Goal: Task Accomplishment & Management: Manage account settings

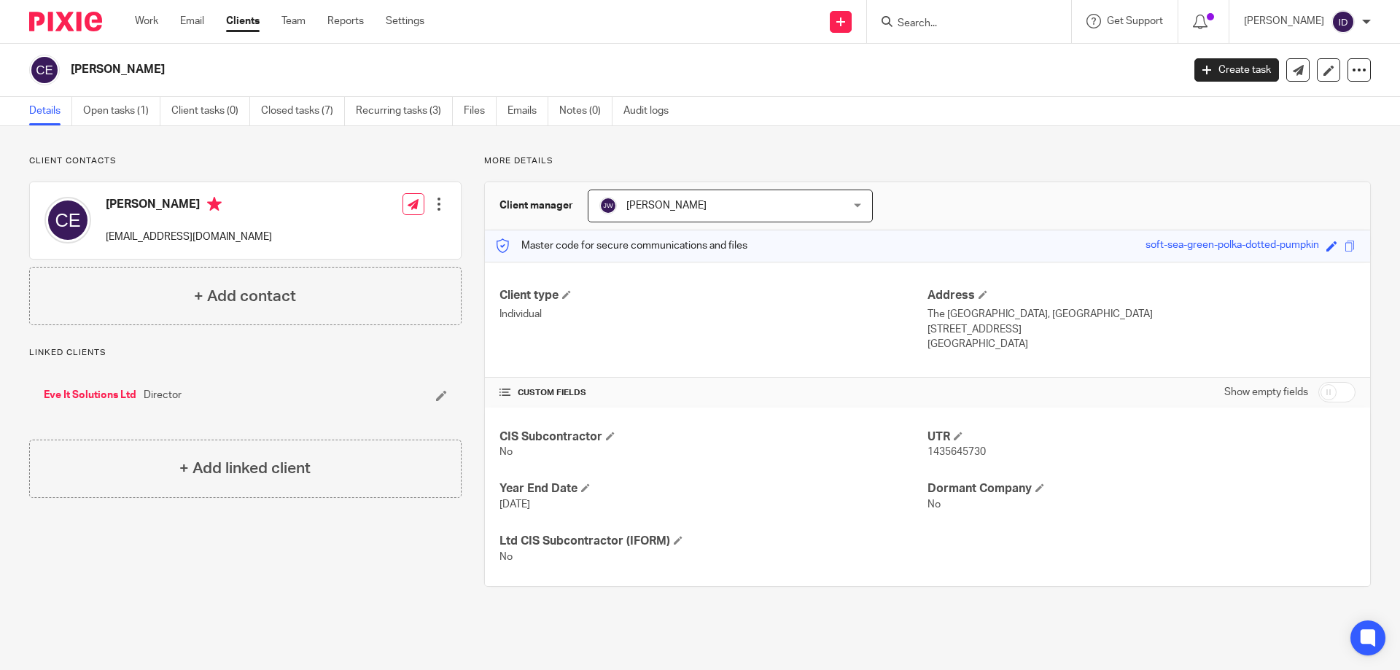
click at [953, 28] on input "Search" at bounding box center [961, 24] width 131 height 13
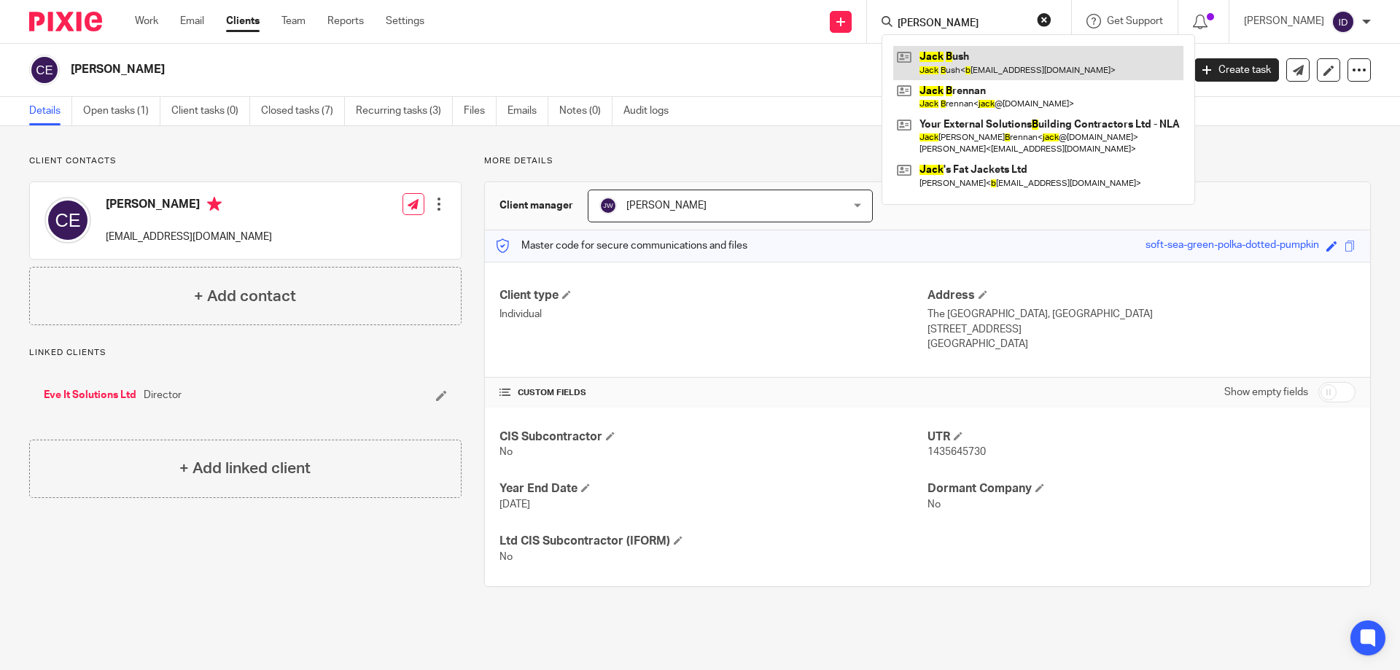
type input "jack b"
click at [971, 67] on link at bounding box center [1038, 63] width 290 height 34
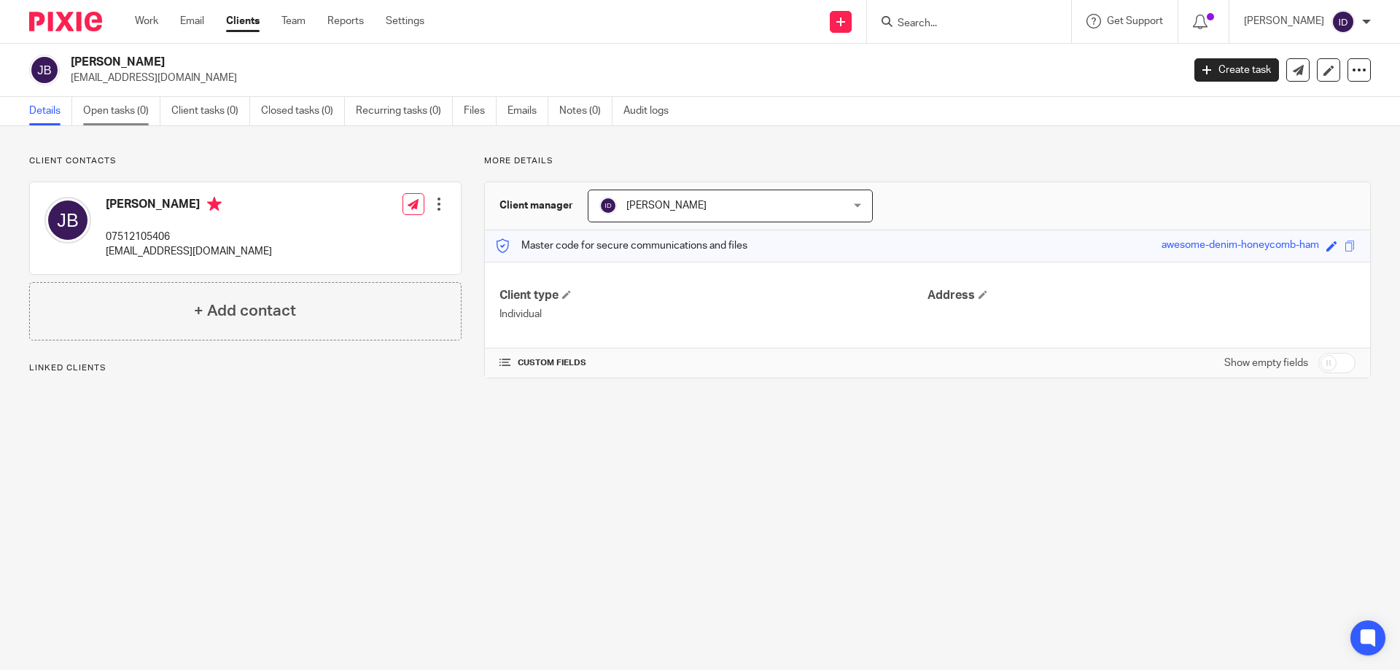
click at [136, 112] on link "Open tasks (0)" at bounding box center [121, 111] width 77 height 28
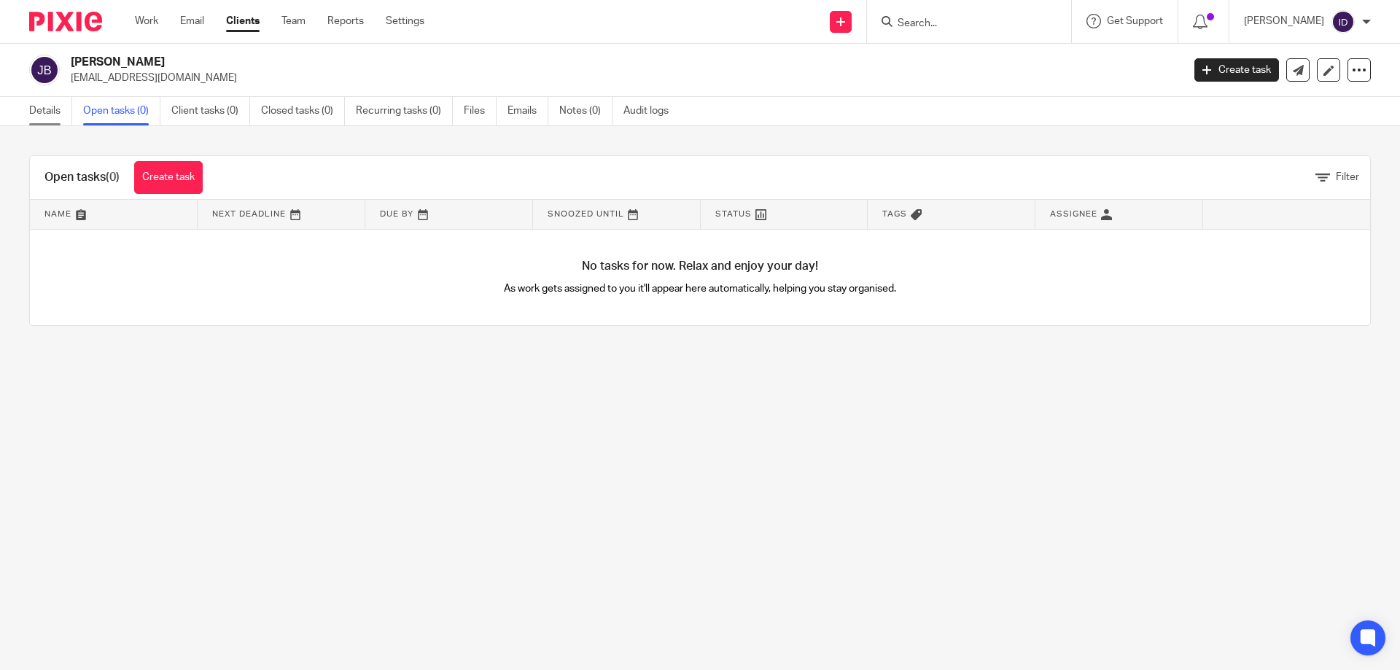
click at [39, 115] on link "Details" at bounding box center [50, 111] width 43 height 28
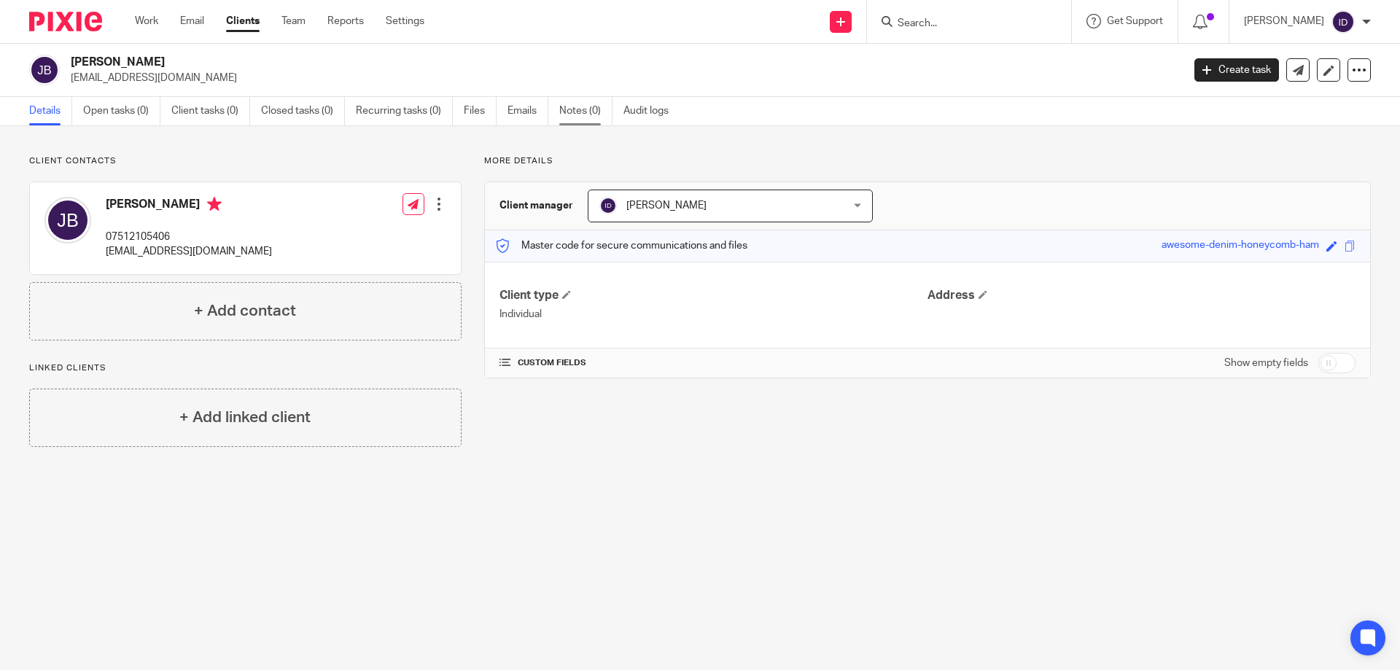
click at [590, 109] on link "Notes (0)" at bounding box center [585, 111] width 53 height 28
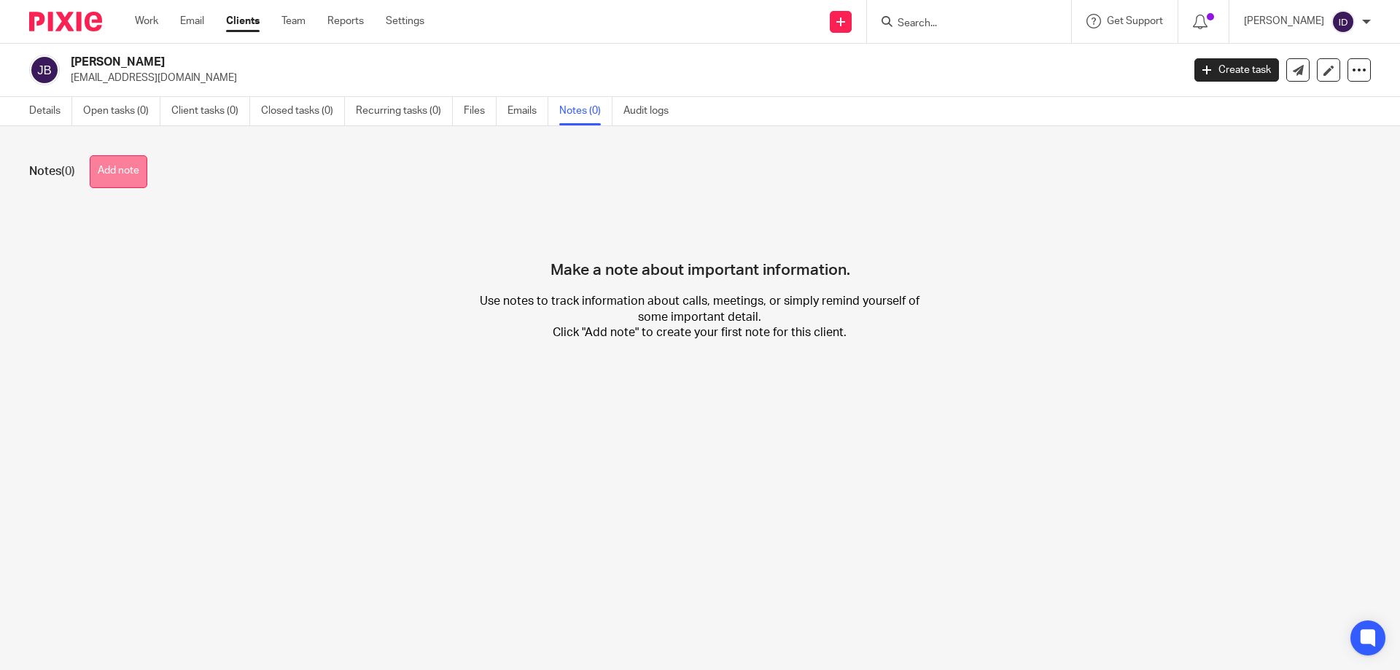
click at [127, 158] on button "Add note" at bounding box center [119, 171] width 58 height 33
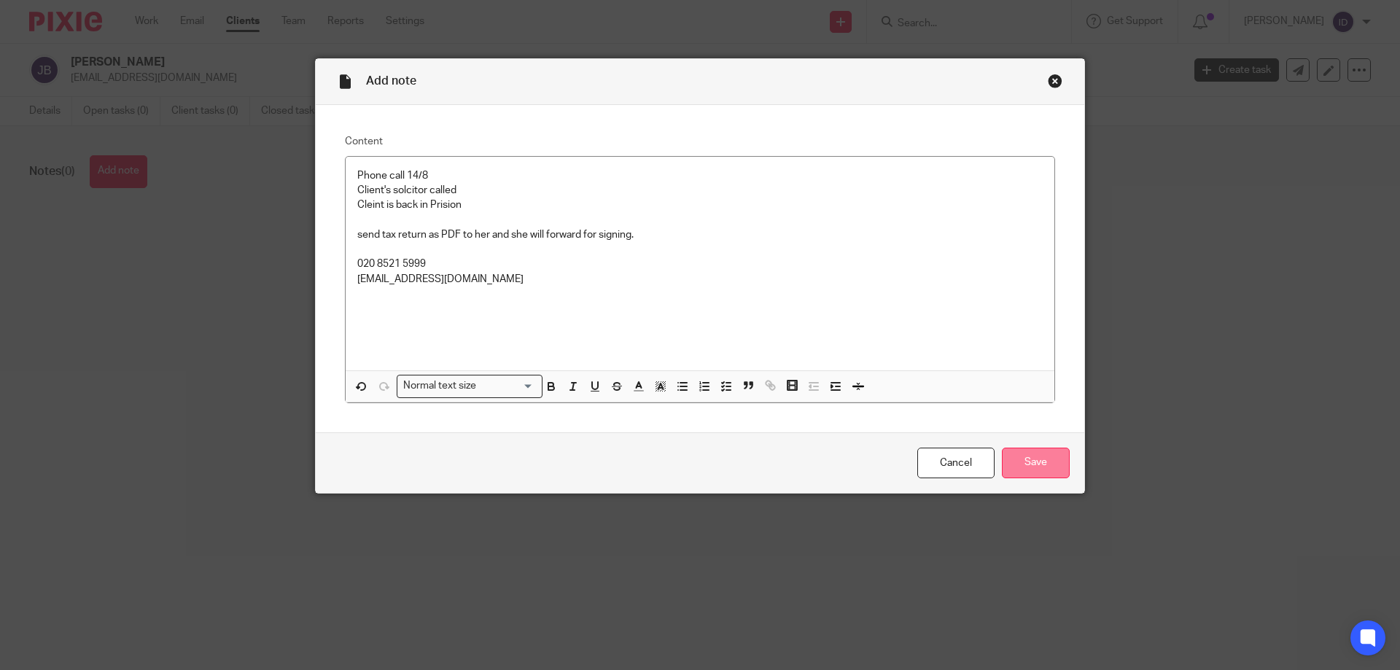
click at [1039, 468] on input "Save" at bounding box center [1036, 463] width 68 height 31
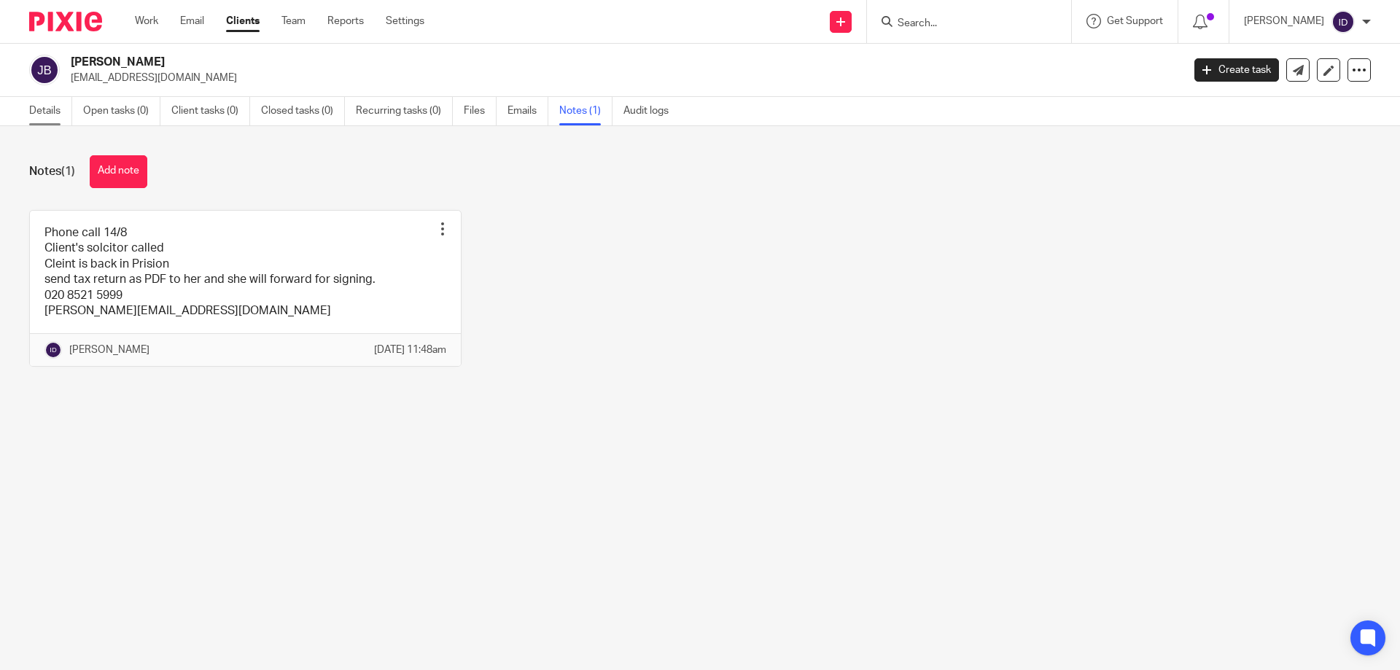
click at [41, 107] on link "Details" at bounding box center [50, 111] width 43 height 28
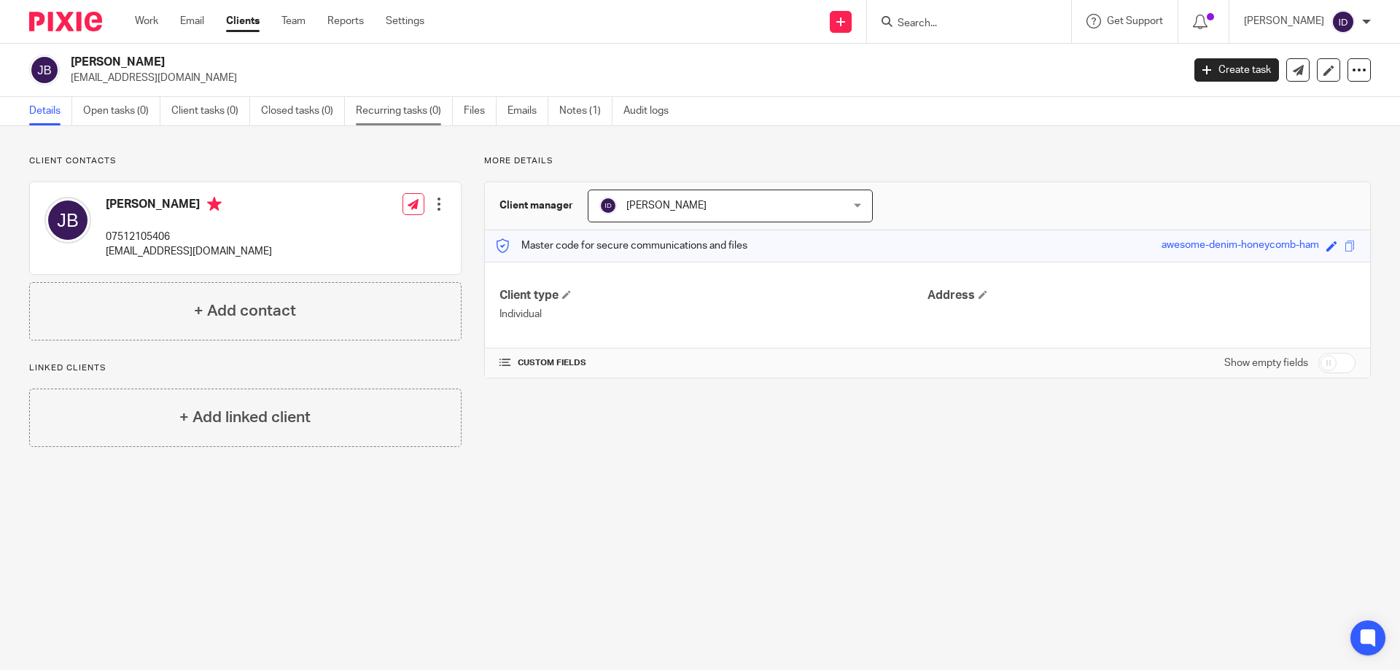
click at [395, 123] on link "Recurring tasks (0)" at bounding box center [404, 111] width 97 height 28
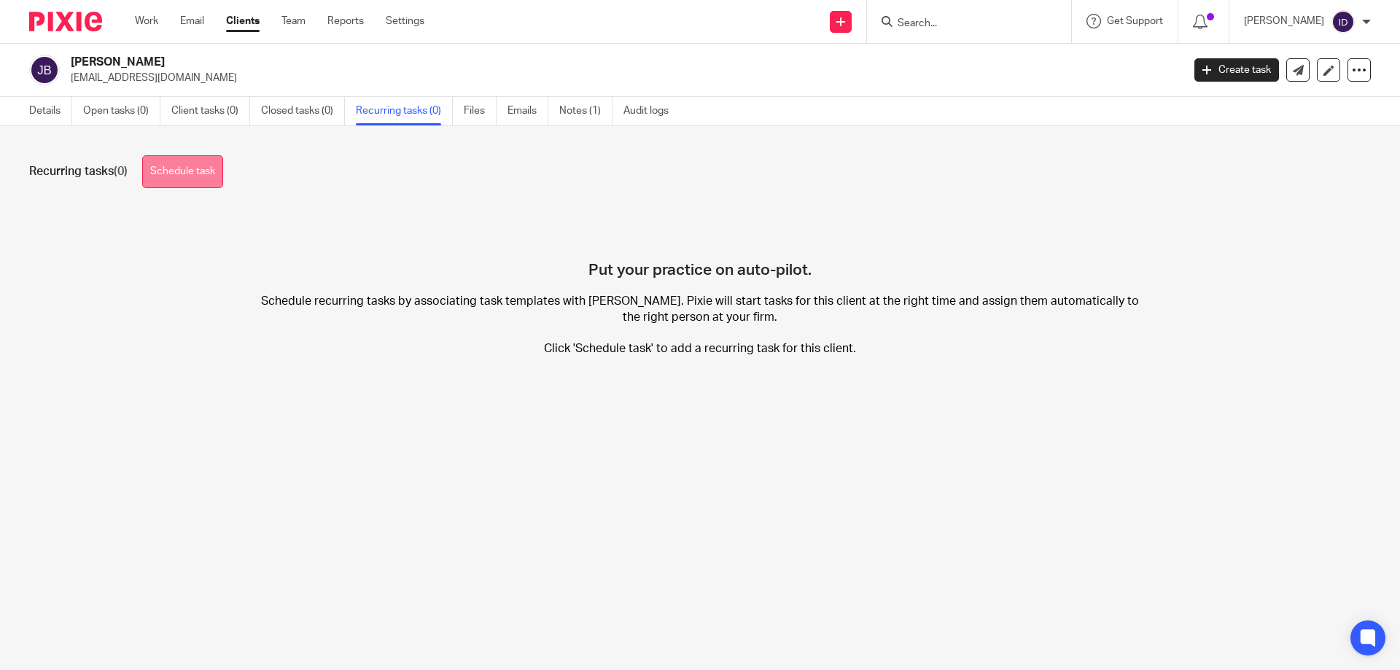
click at [177, 163] on link "Schedule task" at bounding box center [182, 171] width 81 height 33
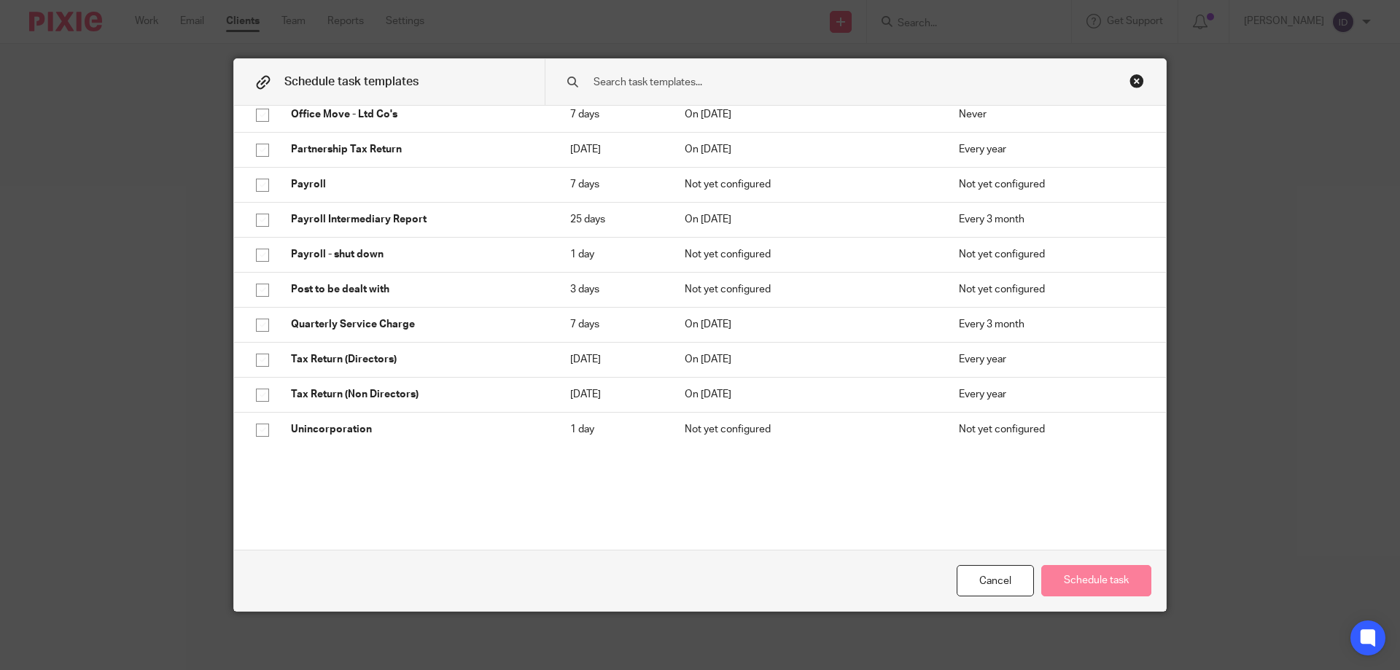
scroll to position [875, 0]
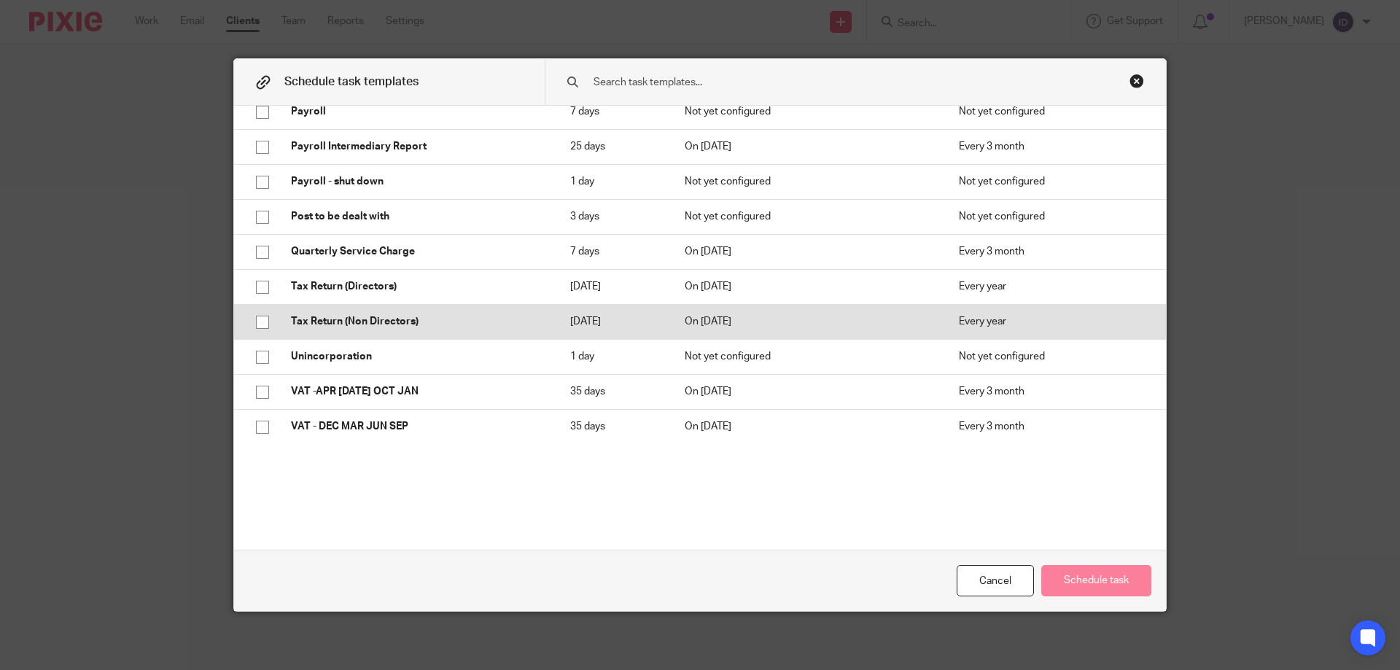
click at [254, 317] on input "checkbox" at bounding box center [263, 323] width 28 height 28
checkbox input "true"
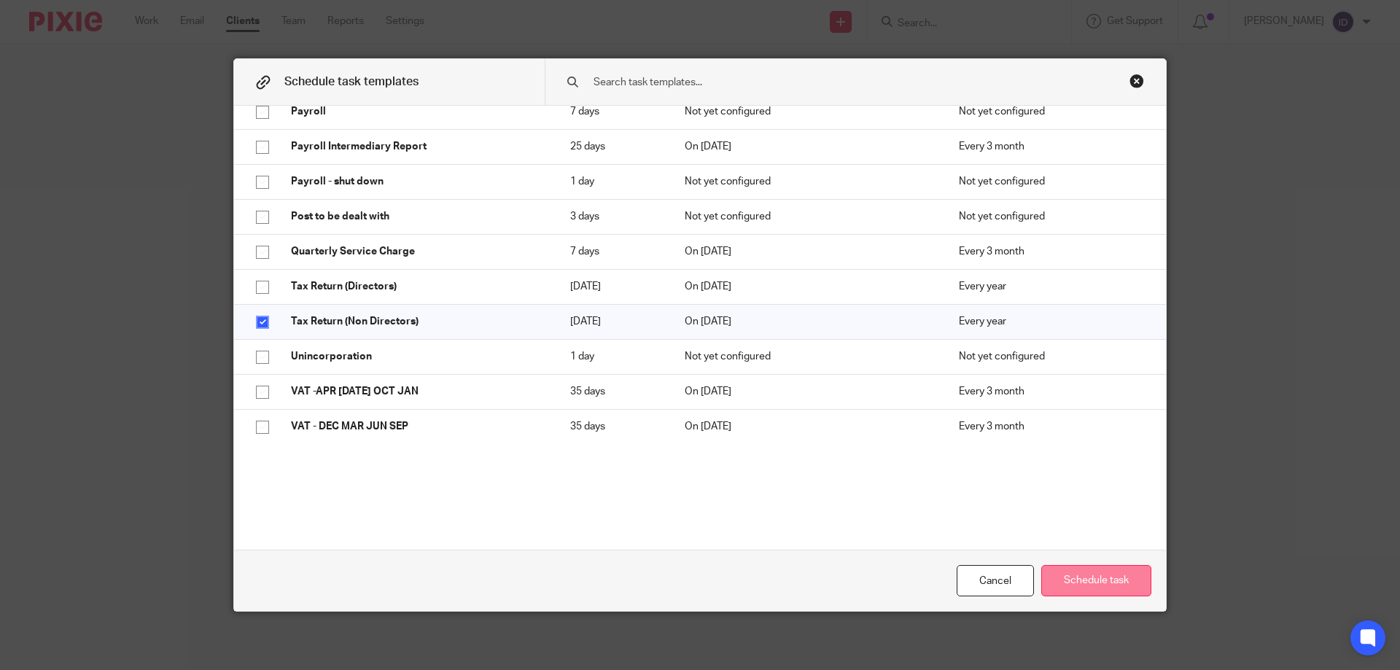
click at [1097, 582] on button "Schedule task" at bounding box center [1097, 580] width 110 height 31
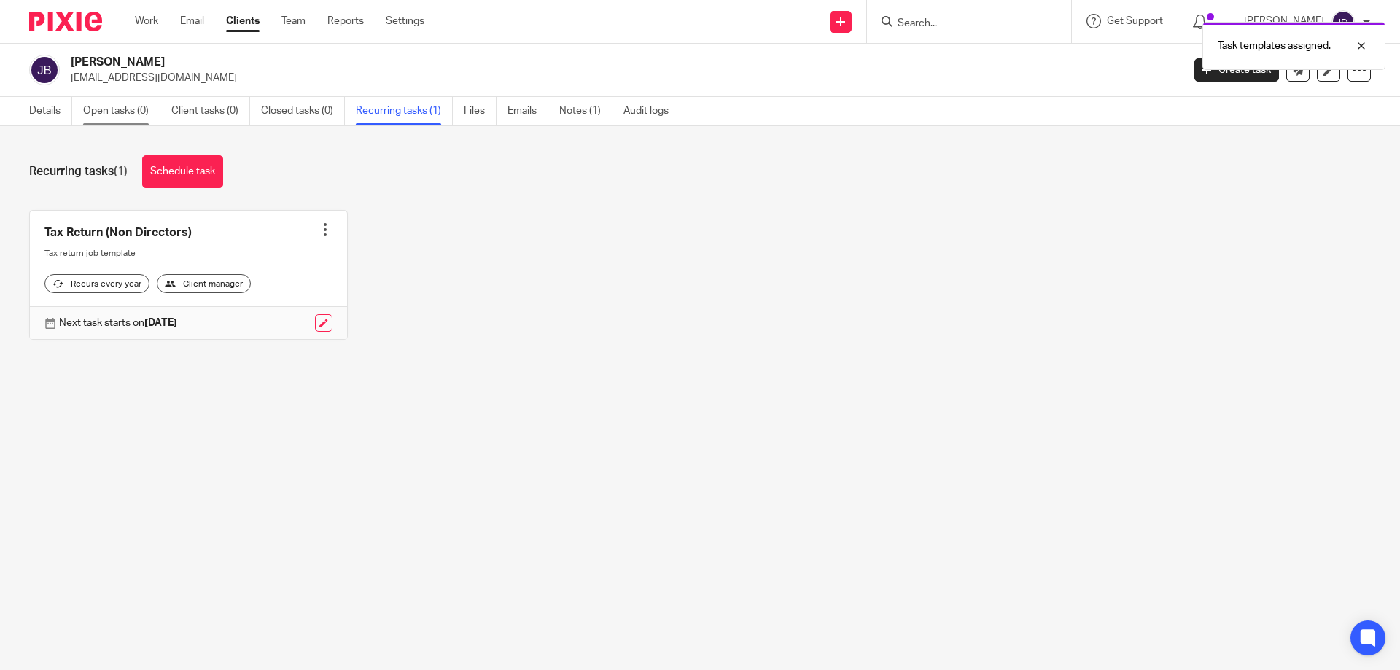
click at [108, 104] on link "Open tasks (0)" at bounding box center [121, 111] width 77 height 28
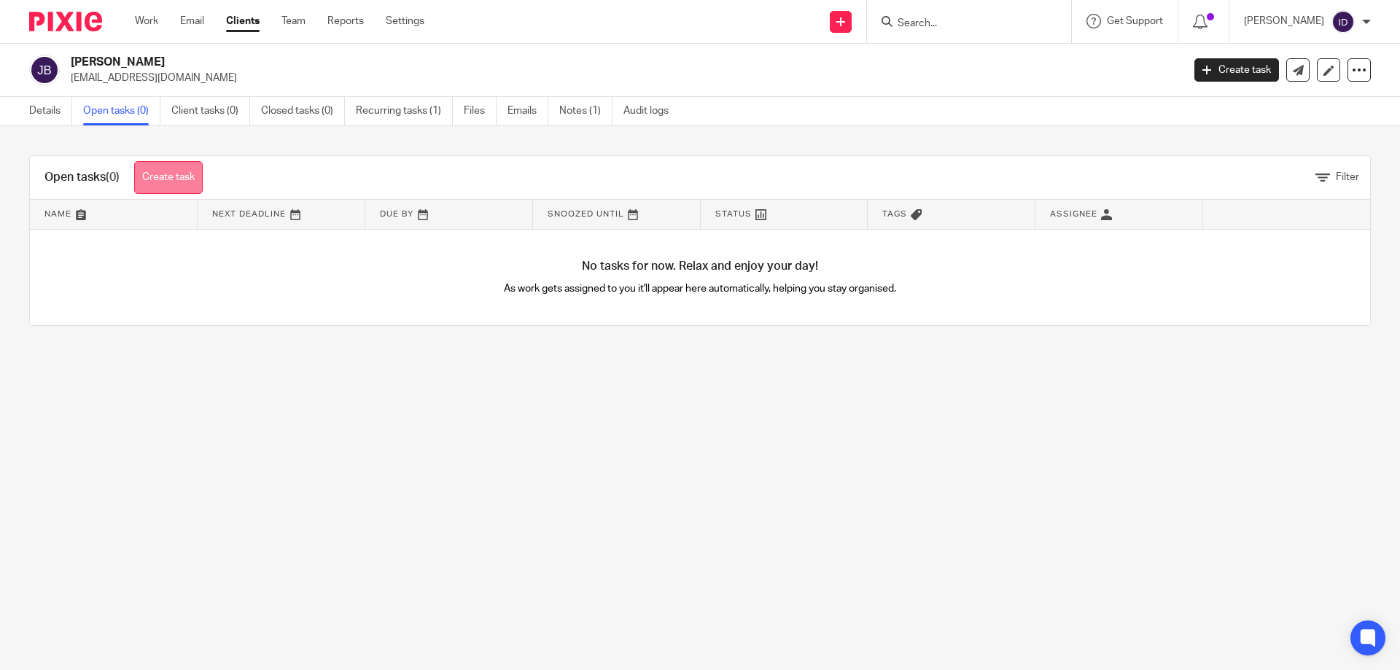
click at [171, 177] on link "Create task" at bounding box center [168, 177] width 69 height 33
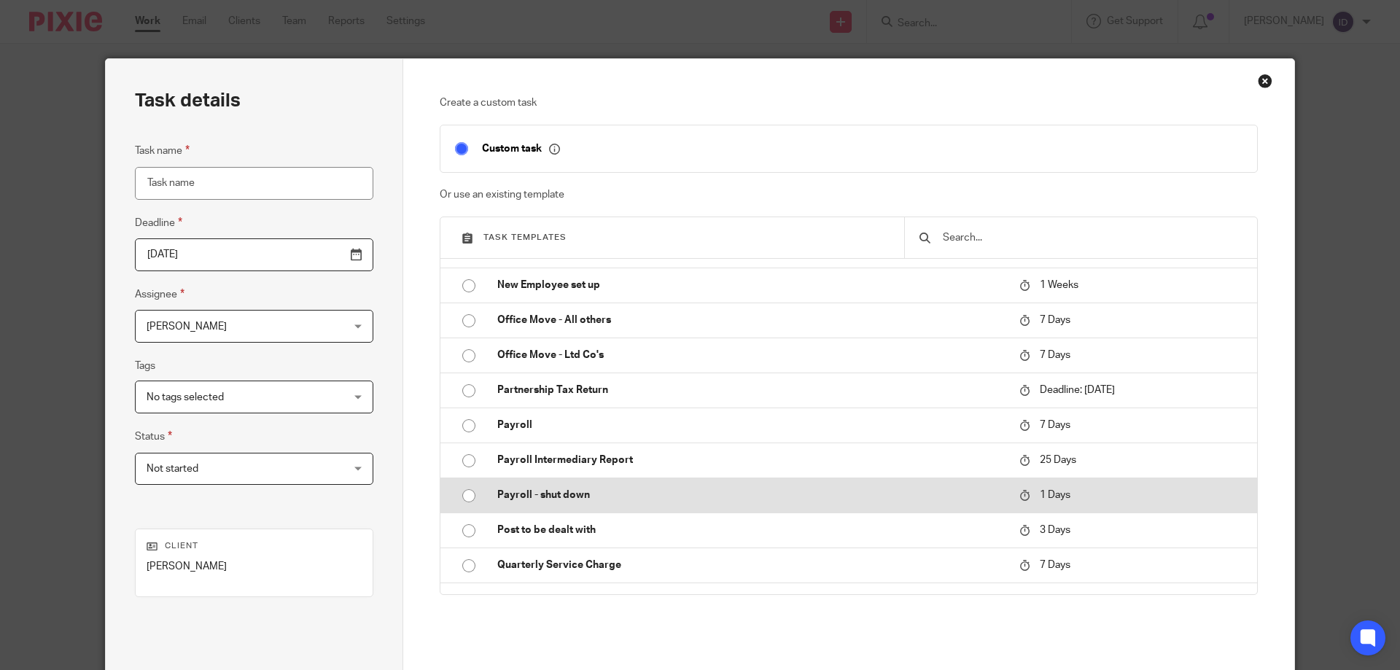
scroll to position [729, 0]
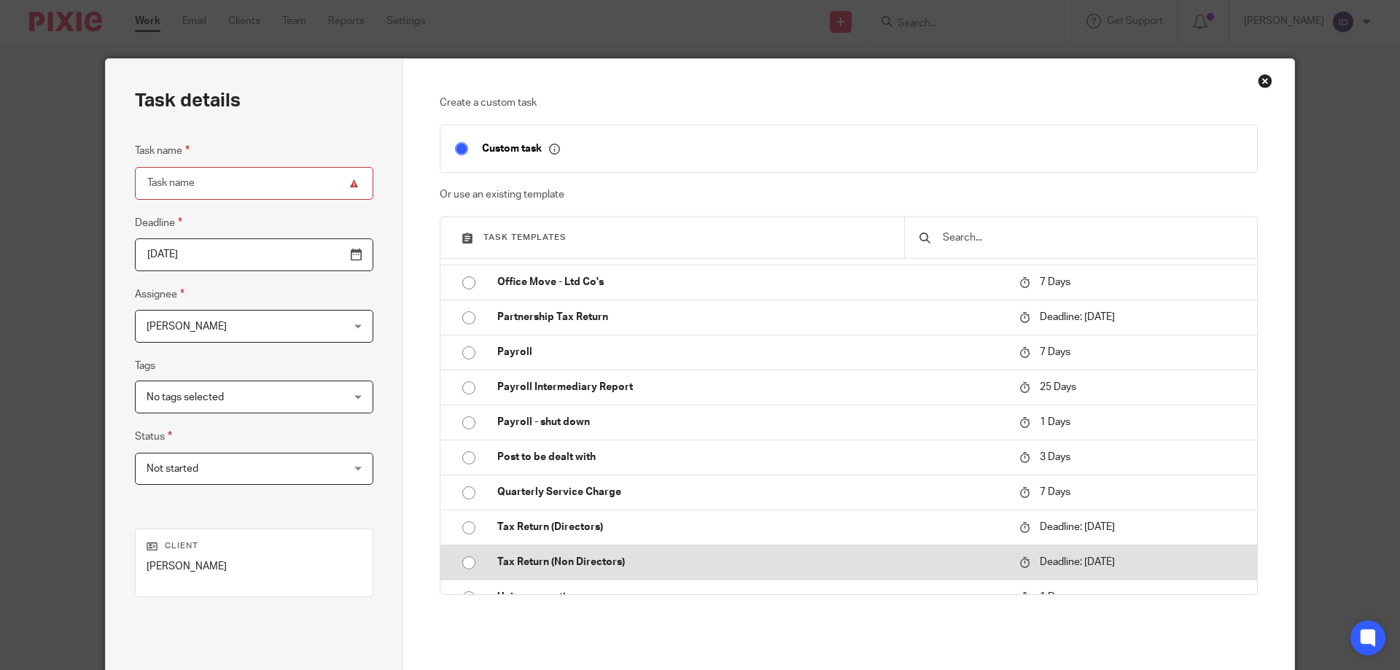
click at [465, 565] on input "radio" at bounding box center [469, 563] width 28 height 28
type input "[DATE]"
type input "Tax Return (Non Directors)"
checkbox input "false"
radio input "false"
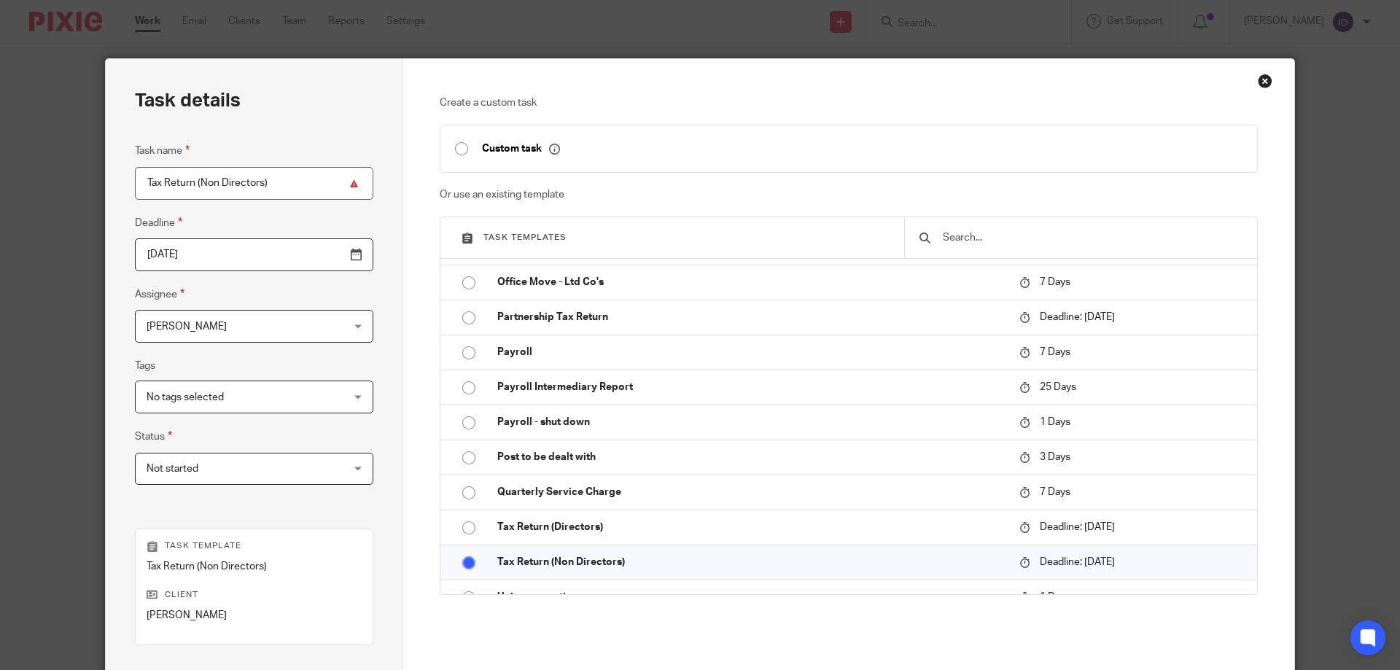
click at [202, 322] on span "[PERSON_NAME]" at bounding box center [237, 326] width 181 height 31
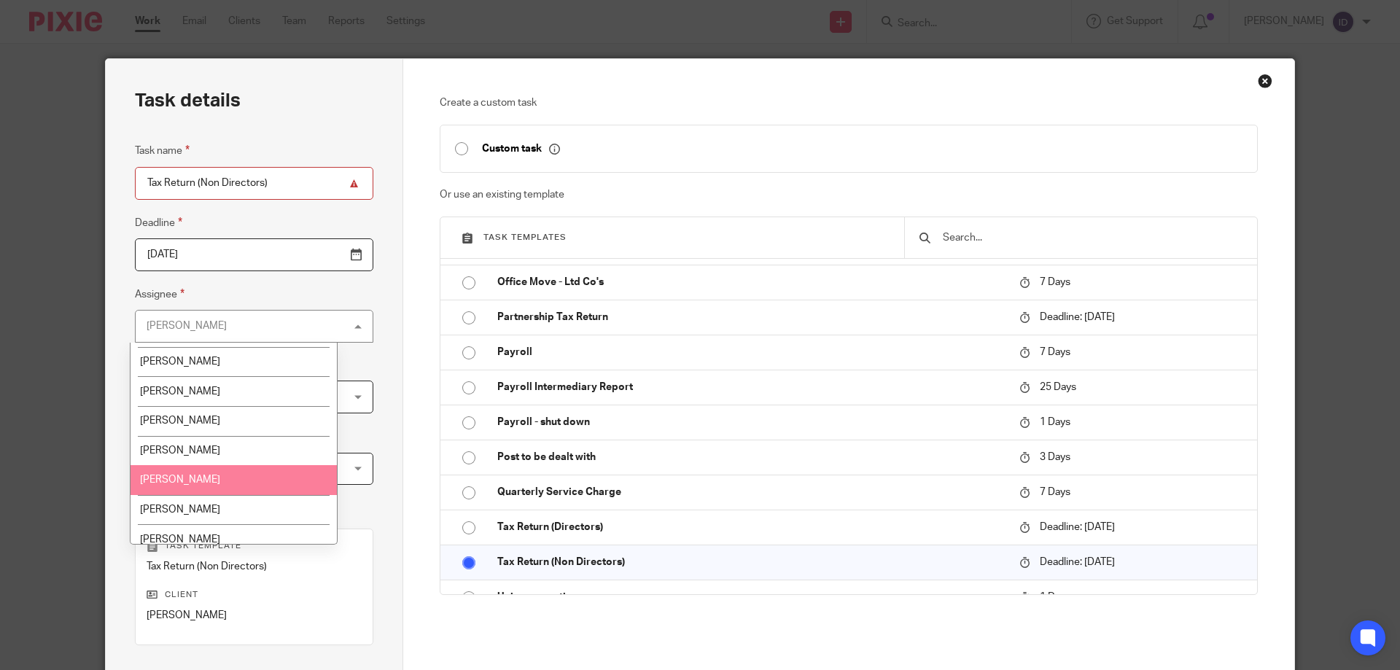
scroll to position [365, 0]
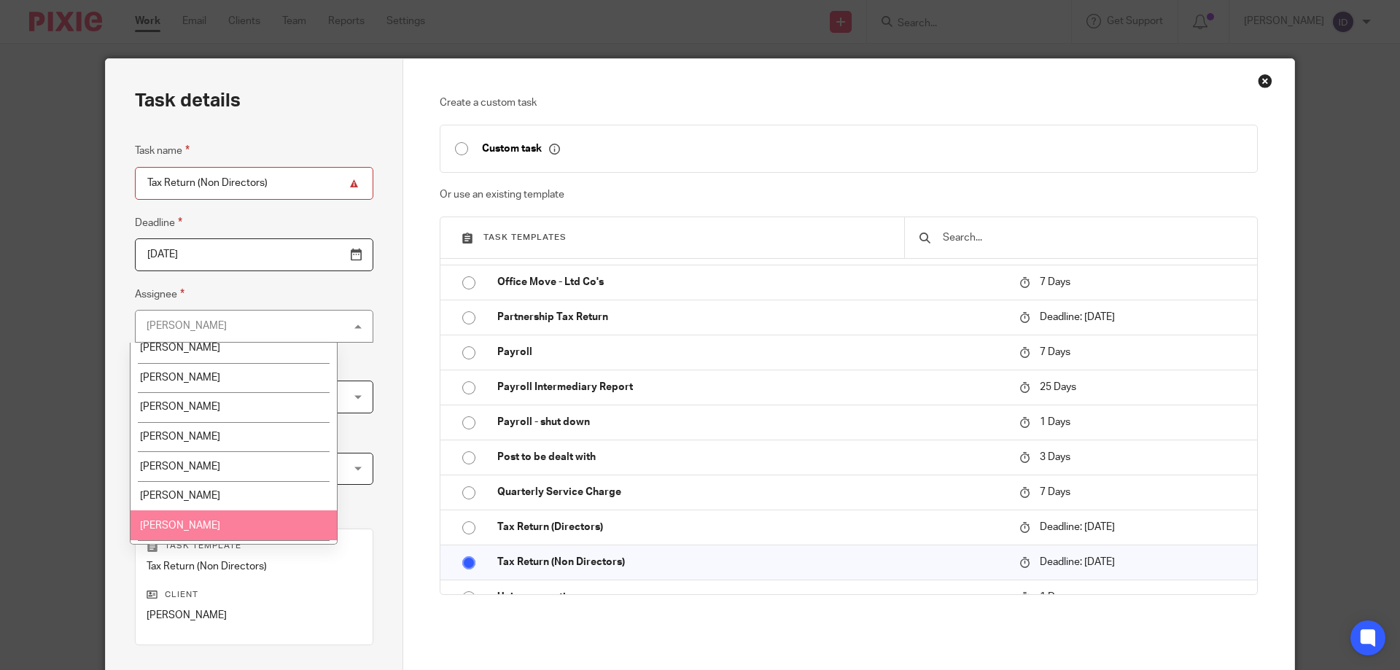
click at [215, 527] on li "[PERSON_NAME]" at bounding box center [234, 526] width 206 height 30
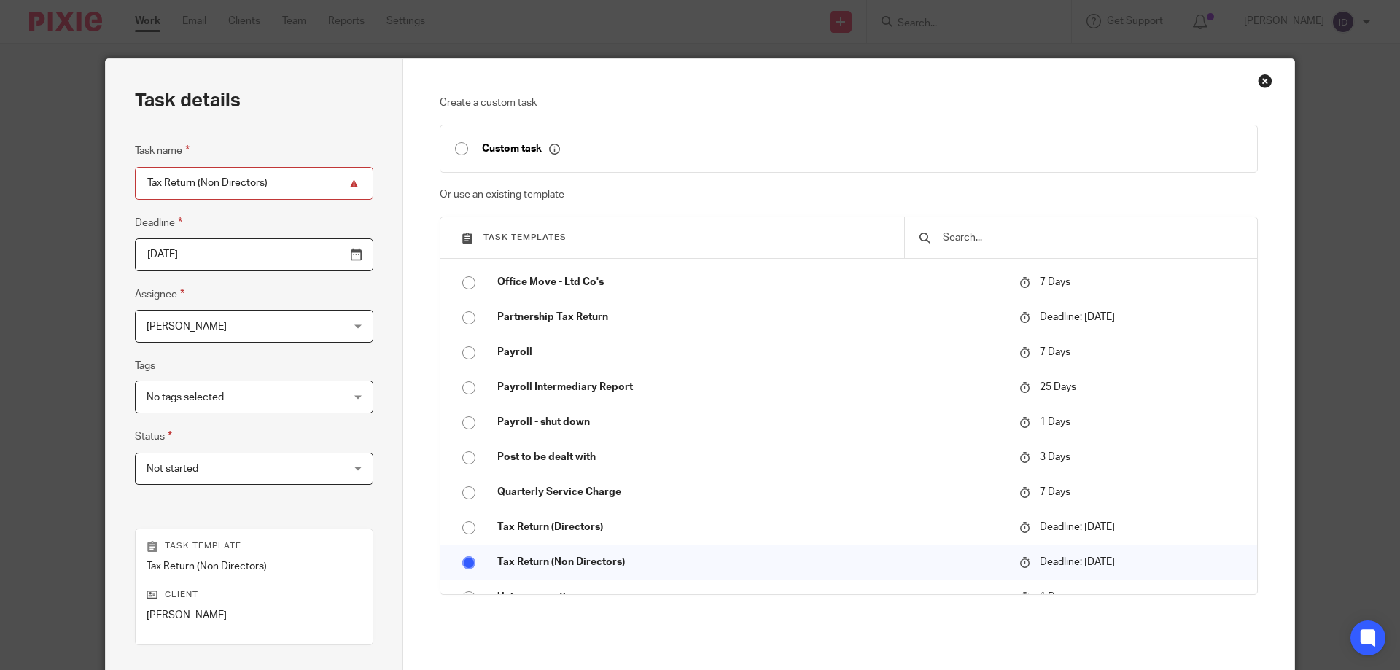
click at [1261, 287] on div "Create a custom task Custom task Or use an existing template Task templates 30 …" at bounding box center [849, 431] width 892 height 744
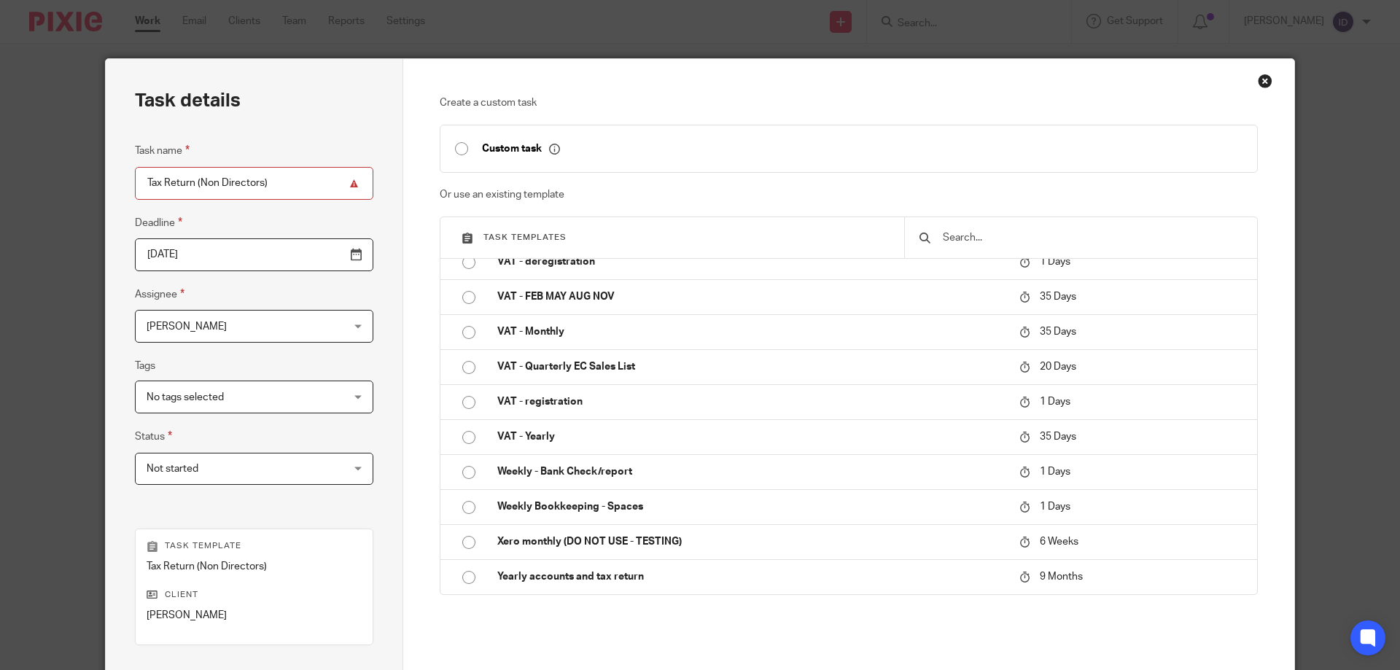
scroll to position [192, 0]
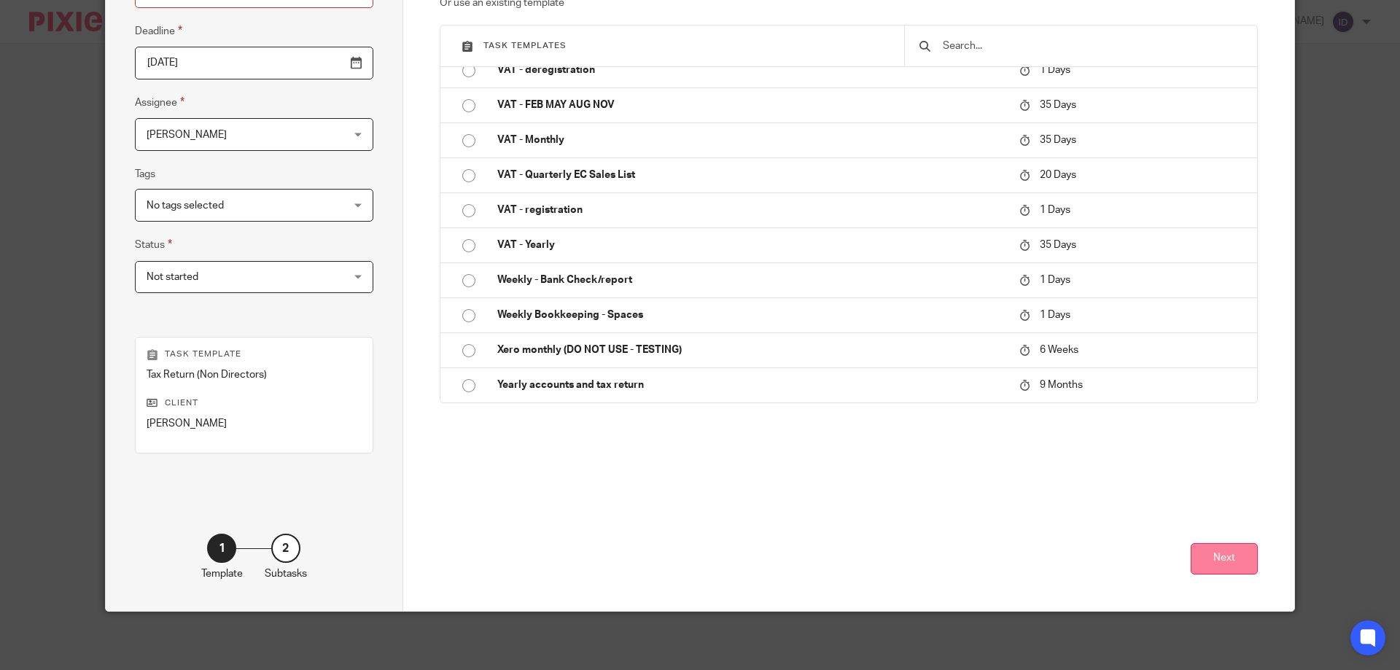
click at [1234, 562] on button "Next" at bounding box center [1224, 558] width 67 height 31
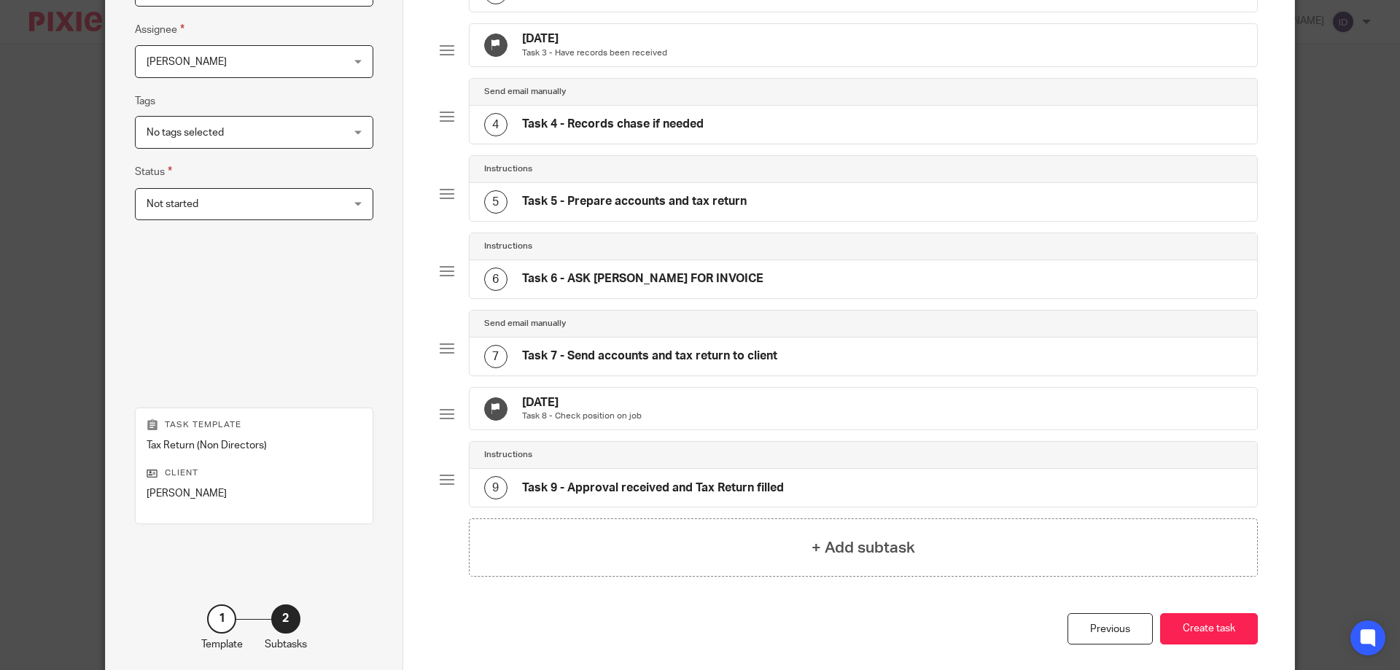
scroll to position [358, 0]
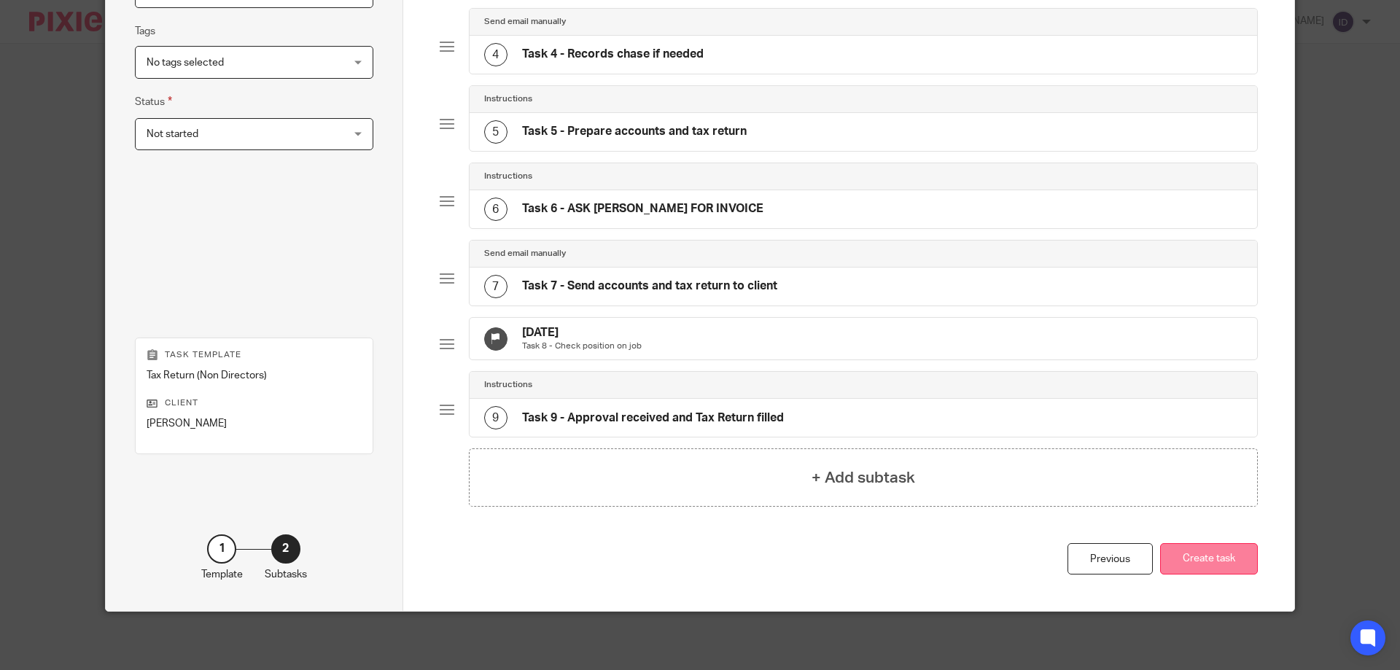
click at [1191, 565] on button "Create task" at bounding box center [1209, 558] width 98 height 31
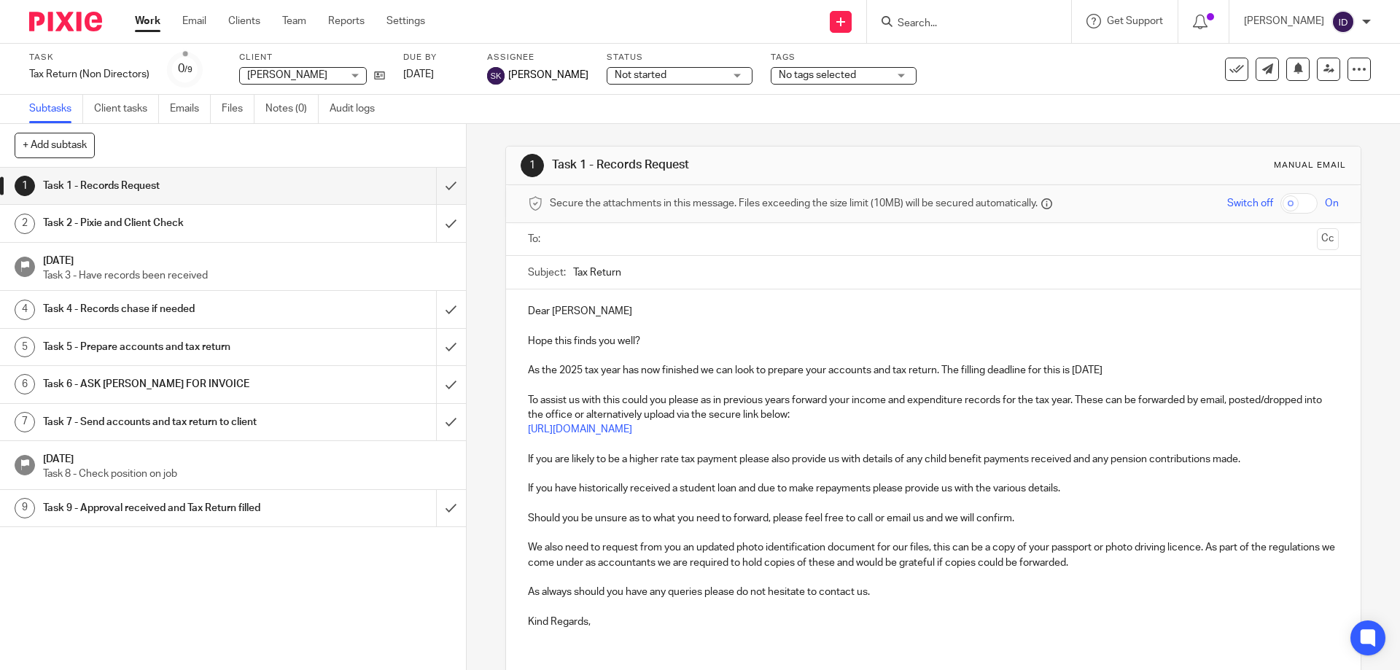
click at [849, 77] on span "No tags selected" at bounding box center [833, 75] width 109 height 15
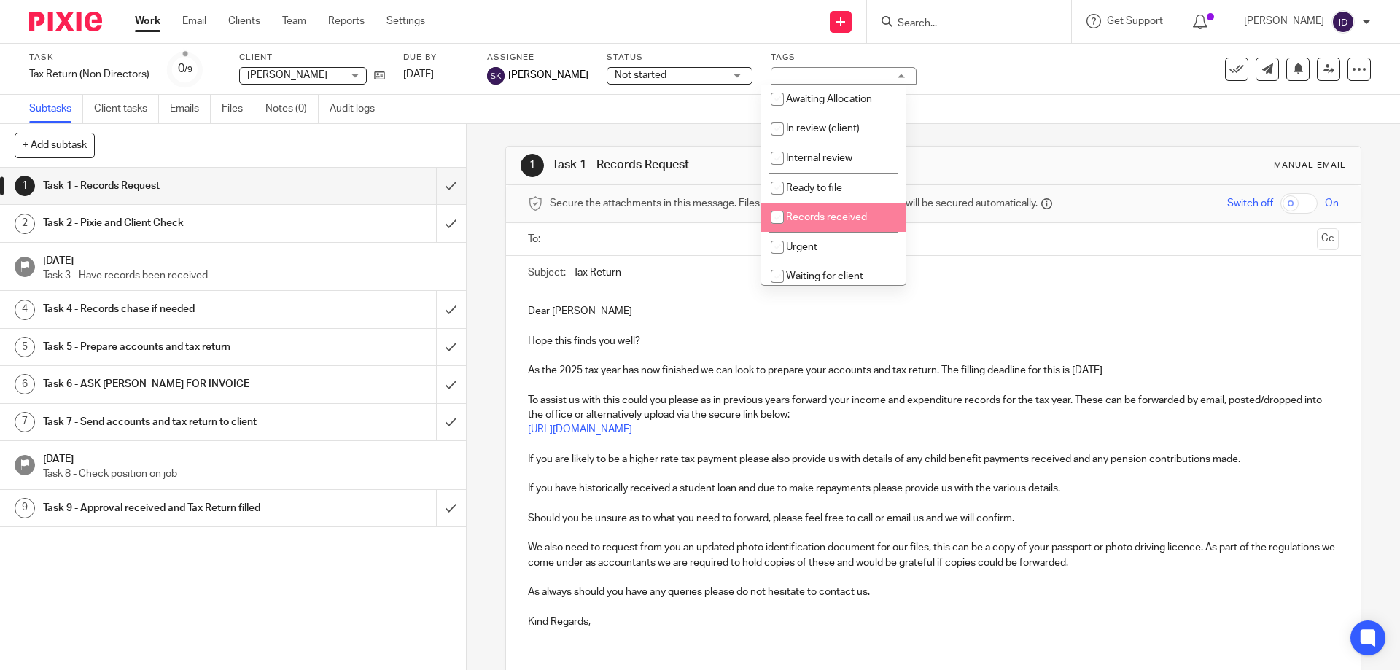
click at [810, 217] on span "Records received" at bounding box center [826, 217] width 81 height 10
checkbox input "true"
click at [977, 20] on input "Search" at bounding box center [961, 24] width 131 height 13
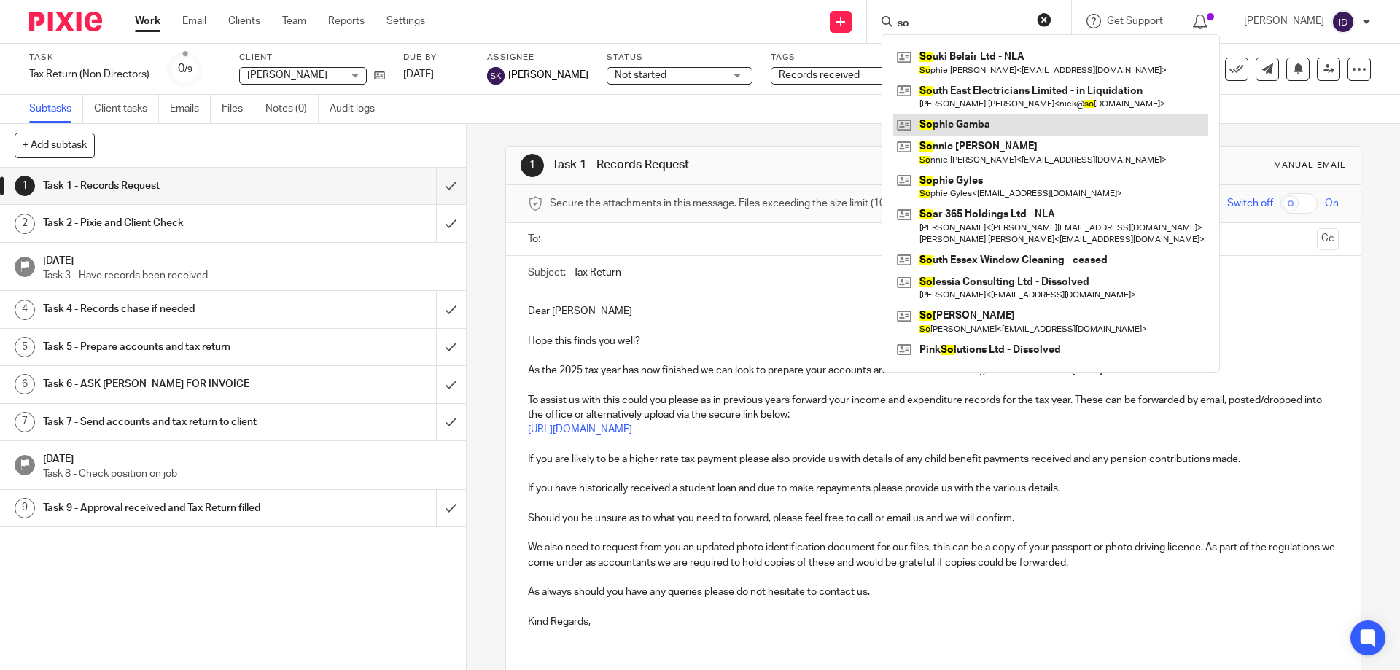
type input "so"
click at [977, 129] on link at bounding box center [1050, 125] width 315 height 22
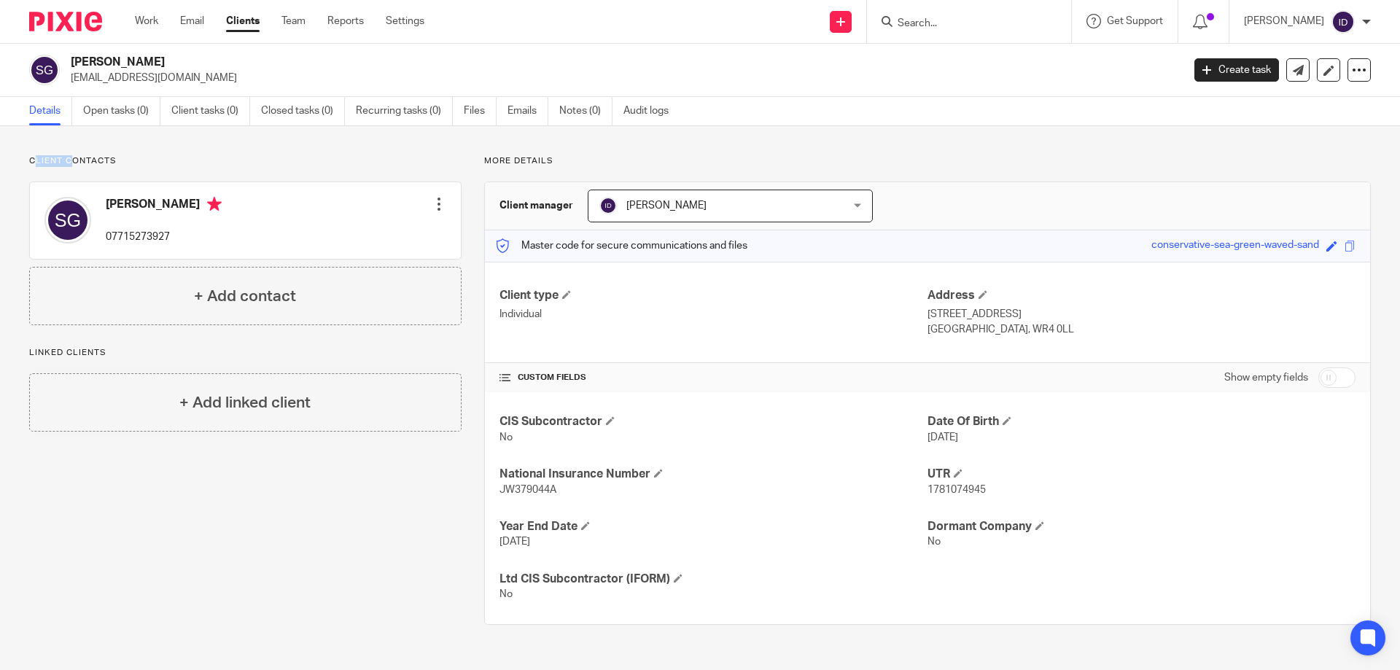
drag, startPoint x: 58, startPoint y: 163, endPoint x: 74, endPoint y: 163, distance: 15.3
click at [74, 163] on p "Client contacts" at bounding box center [245, 161] width 433 height 12
click at [94, 156] on p "Client contacts" at bounding box center [245, 161] width 433 height 12
drag, startPoint x: 44, startPoint y: 158, endPoint x: 105, endPoint y: 163, distance: 60.7
click at [105, 163] on p "Client contacts" at bounding box center [245, 161] width 433 height 12
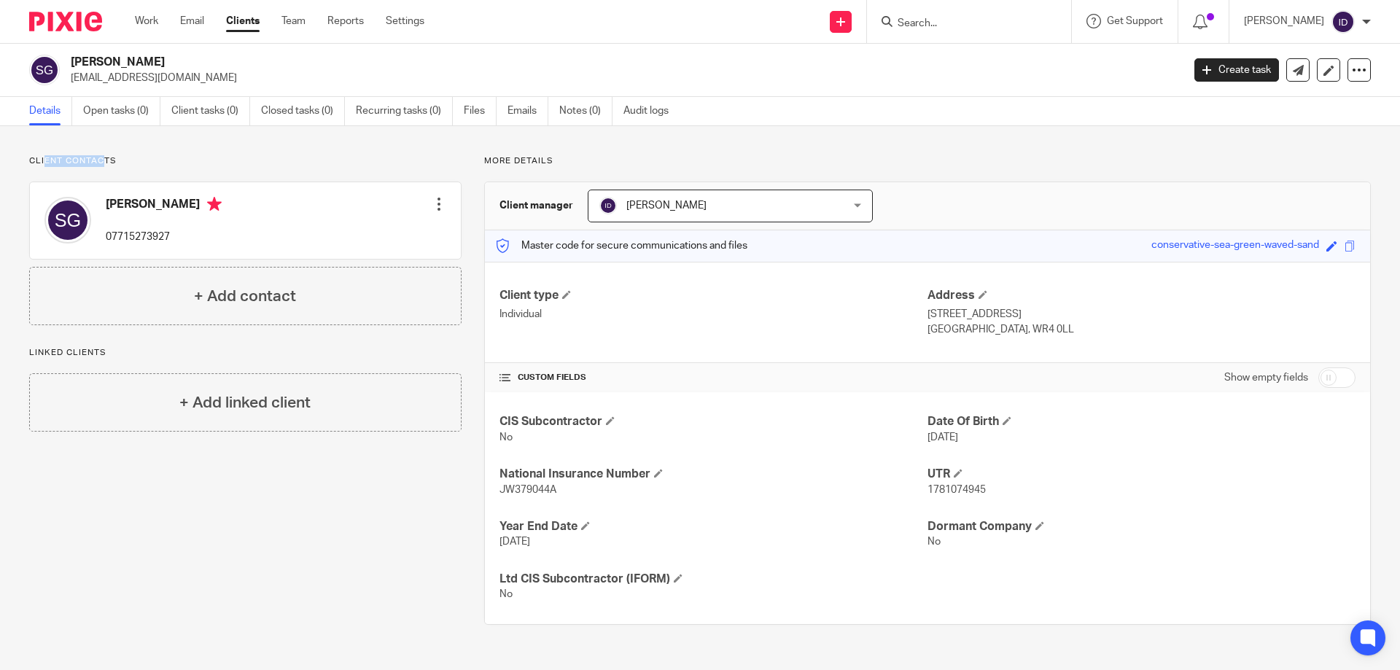
click at [61, 158] on p "Client contacts" at bounding box center [245, 161] width 433 height 12
drag, startPoint x: 36, startPoint y: 161, endPoint x: 111, endPoint y: 163, distance: 75.1
click at [111, 163] on p "Client contacts" at bounding box center [245, 161] width 433 height 12
drag, startPoint x: 87, startPoint y: 80, endPoint x: 201, endPoint y: 85, distance: 113.9
click at [210, 85] on div "Sophie Gamba sgamba91@icloud.com Create task Update from Companies House Export…" at bounding box center [700, 70] width 1400 height 53
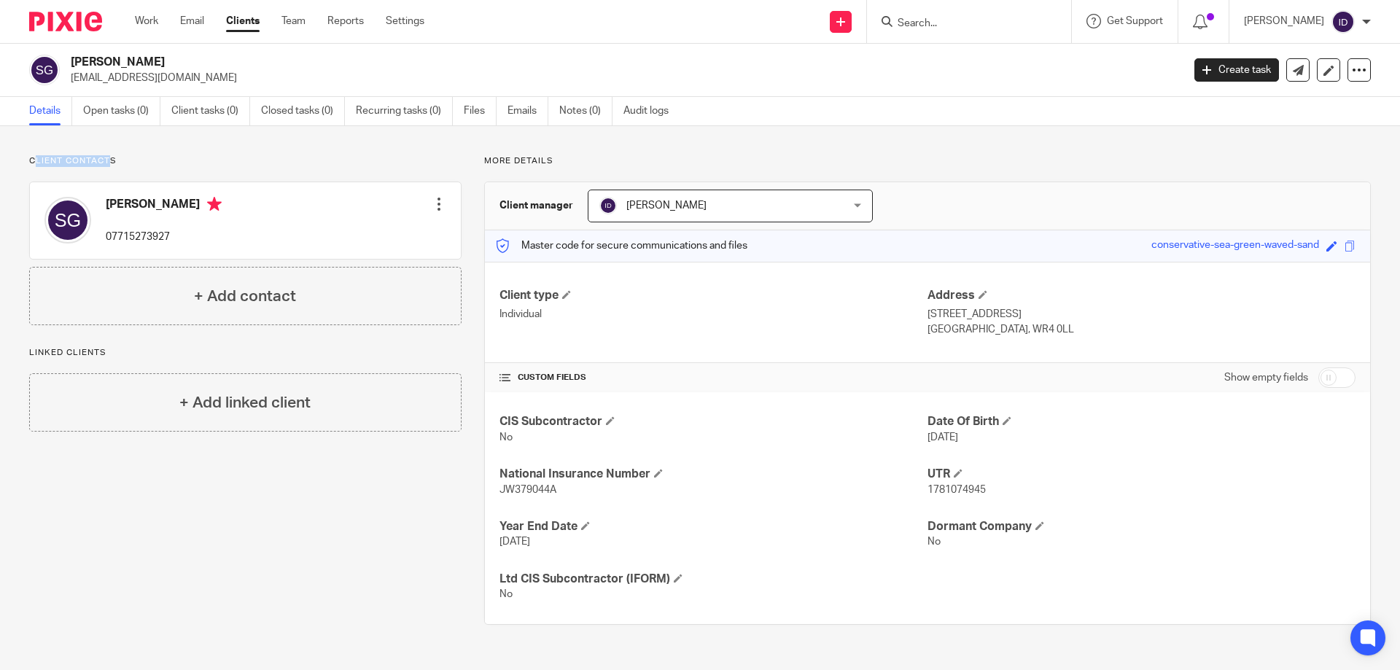
copy p "[EMAIL_ADDRESS][DOMAIN_NAME]"
click at [248, 529] on div "Client contacts Sophie Gamba 07715273927 Edit contact Create client from contac…" at bounding box center [234, 390] width 455 height 470
click at [928, 488] on span "1781074945" at bounding box center [957, 490] width 58 height 10
copy span "1781074945"
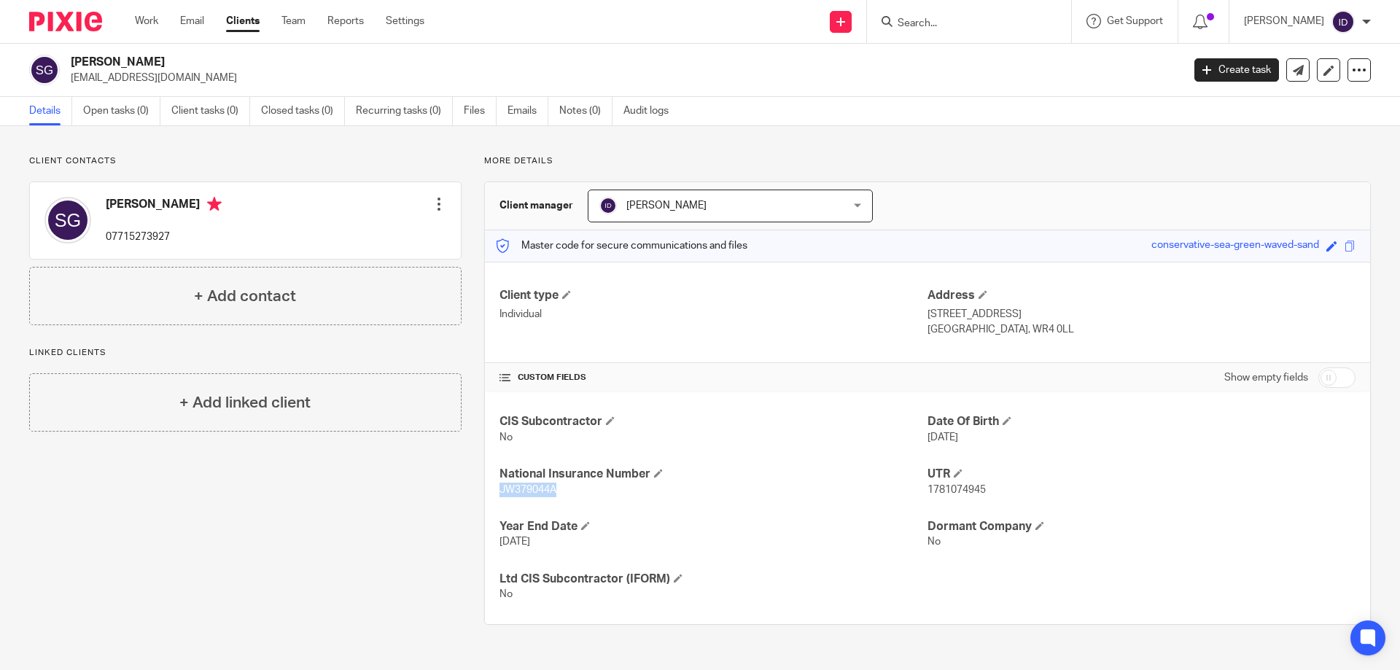
drag, startPoint x: 498, startPoint y: 492, endPoint x: 560, endPoint y: 490, distance: 62.0
click at [560, 490] on p "JW379044A" at bounding box center [714, 490] width 428 height 15
copy span "JW379044A"
click at [967, 20] on input "Search" at bounding box center [961, 24] width 131 height 13
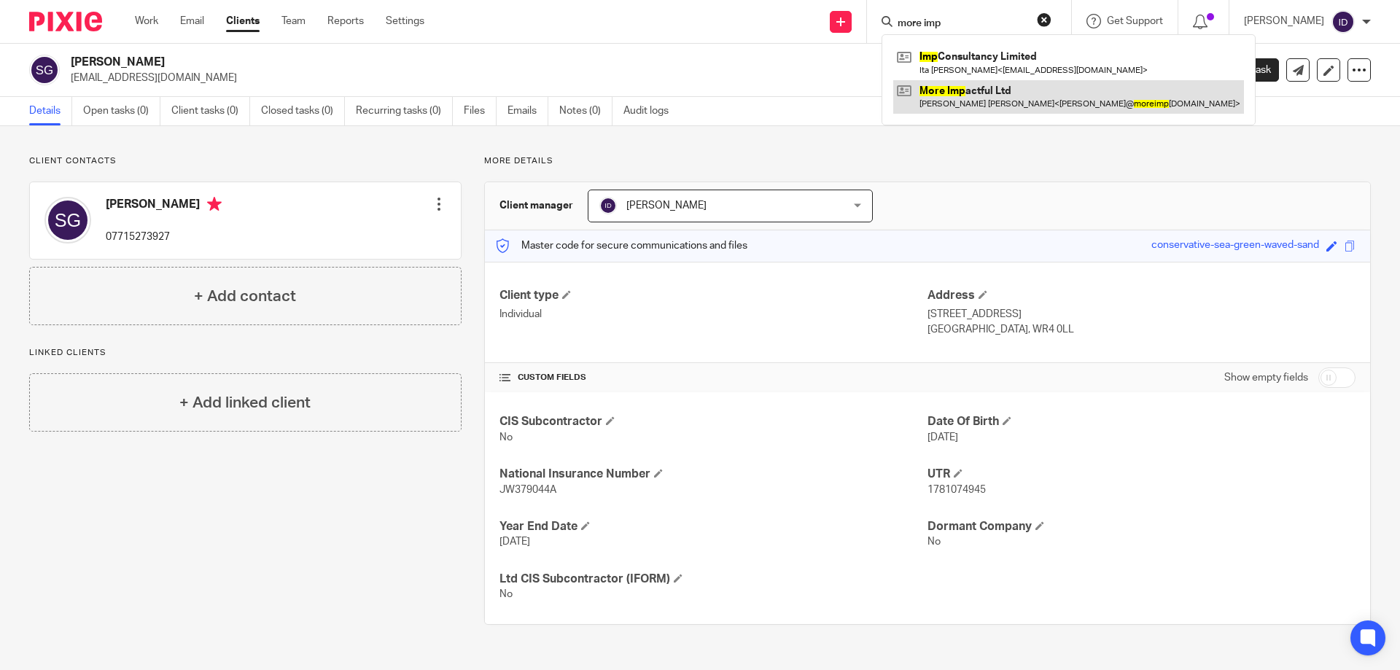
type input "more imp"
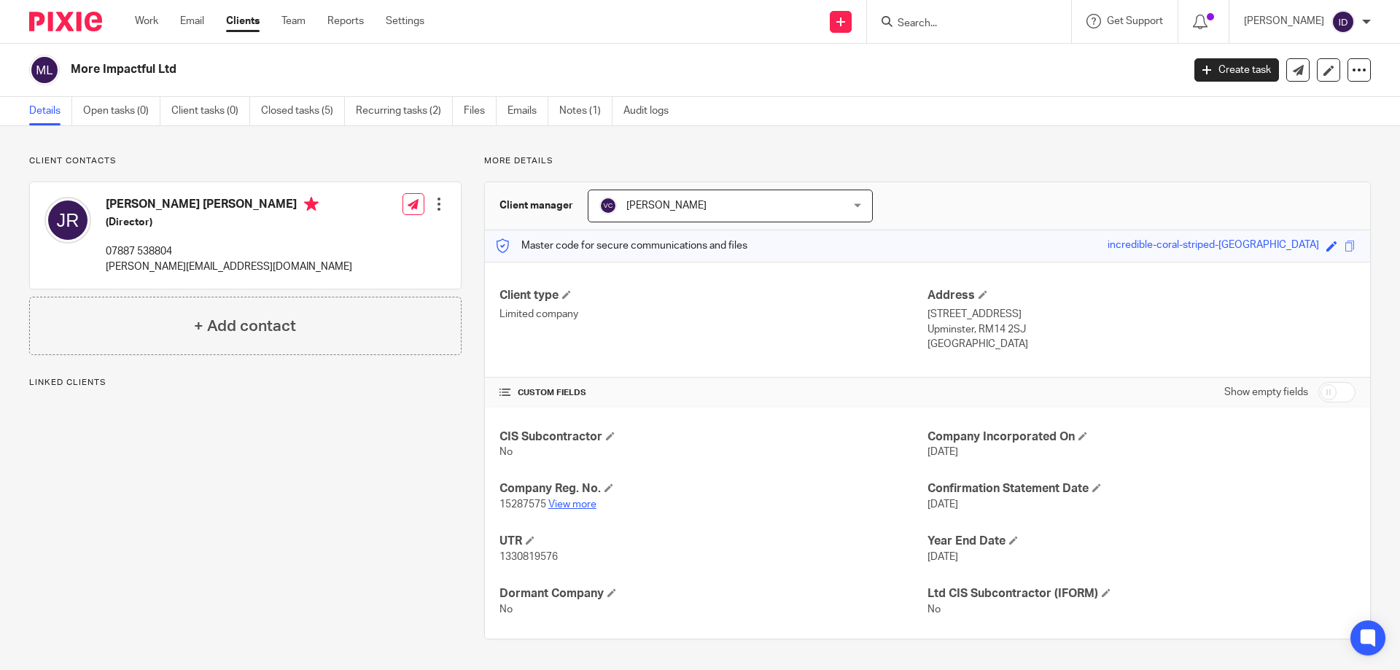
click at [571, 505] on link "View more" at bounding box center [572, 505] width 48 height 10
